Goal: Find specific fact: Find specific fact

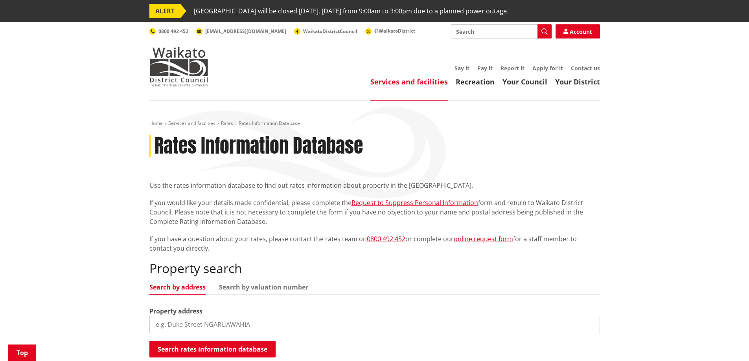
scroll to position [157, 0]
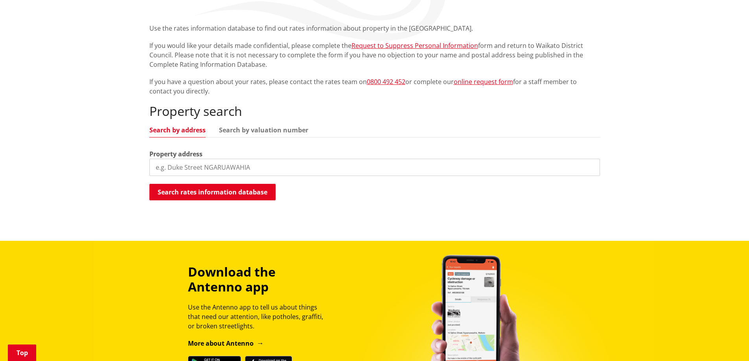
click at [177, 166] on input "search" at bounding box center [374, 167] width 451 height 17
type input "10 tither"
click at [197, 191] on button "Search rates information database" at bounding box center [212, 192] width 126 height 17
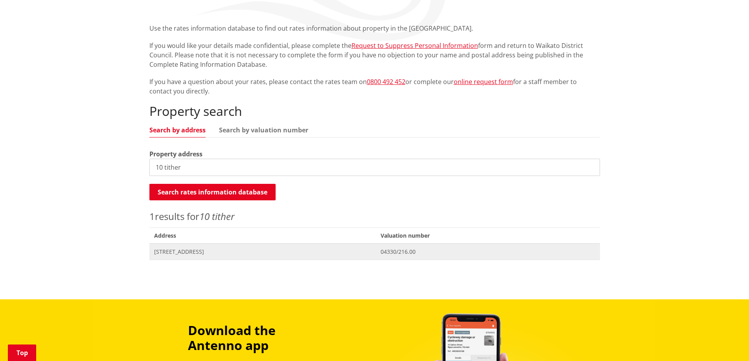
click at [183, 250] on span "[STREET_ADDRESS]" at bounding box center [262, 252] width 217 height 8
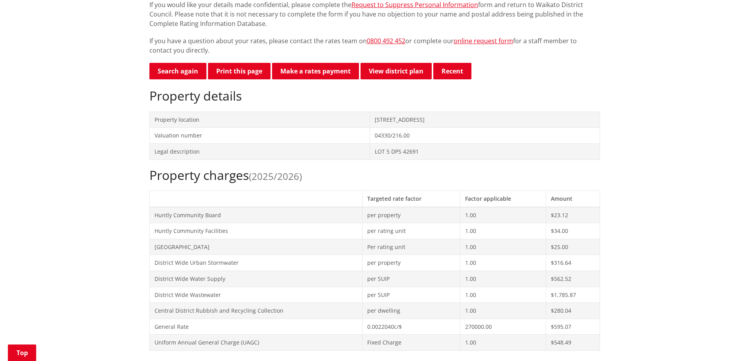
scroll to position [157, 0]
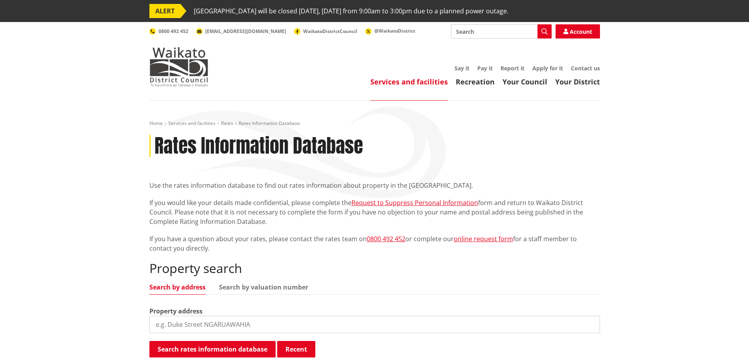
scroll to position [157, 0]
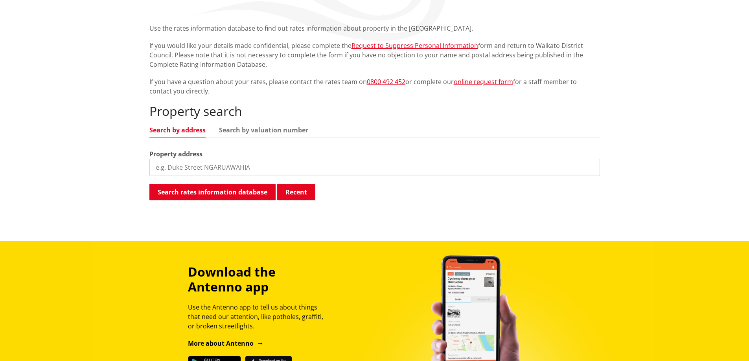
click at [254, 167] on input "search" at bounding box center [374, 167] width 451 height 17
type input "47 tautora"
click at [197, 192] on button "Search rates information database" at bounding box center [212, 192] width 126 height 17
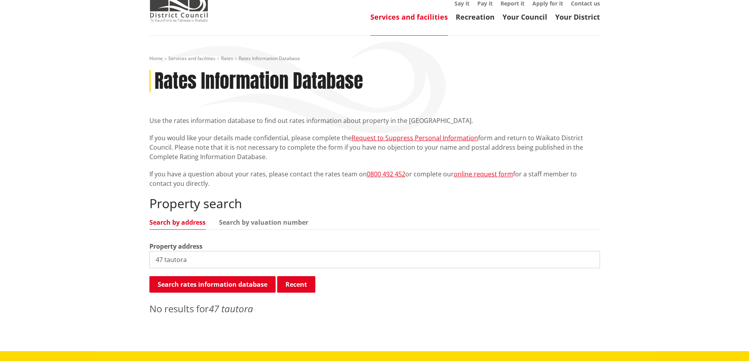
scroll to position [79, 0]
